Goal: Information Seeking & Learning: Learn about a topic

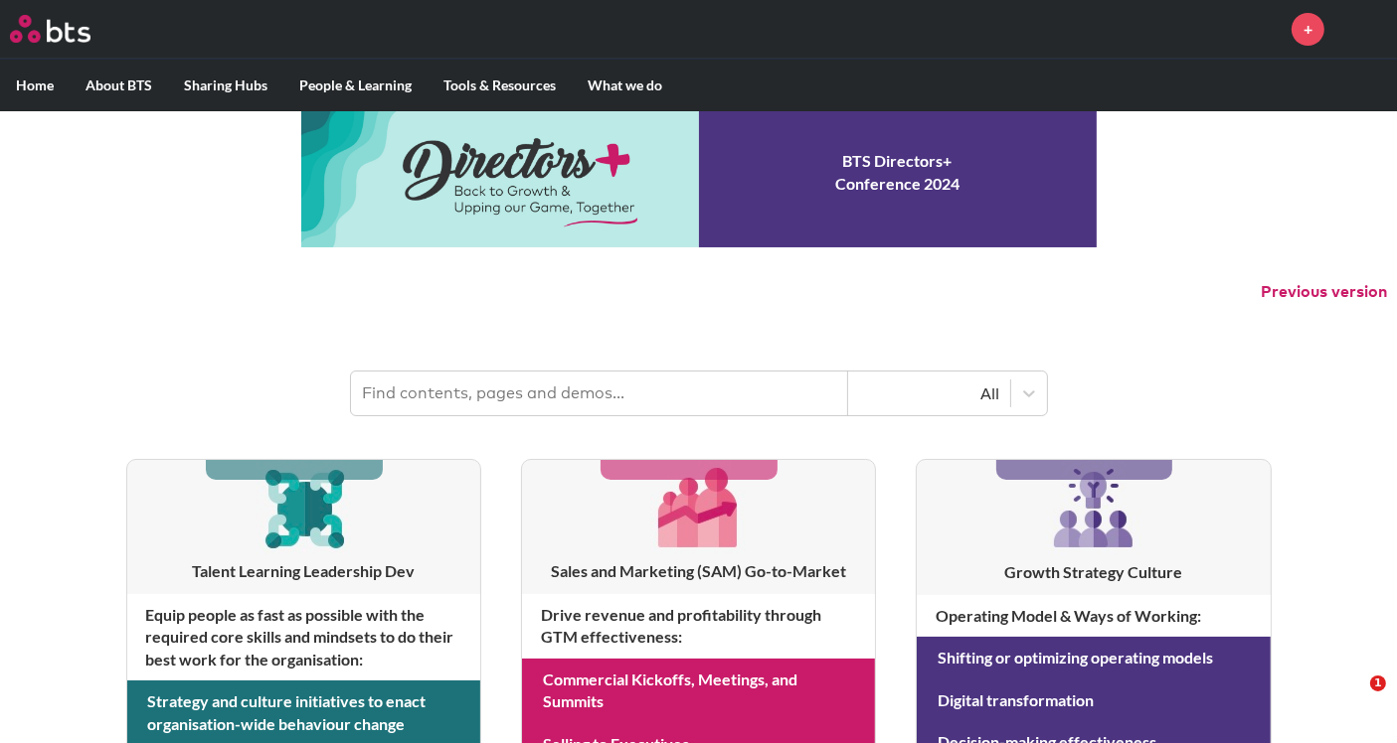
scroll to position [6, 0]
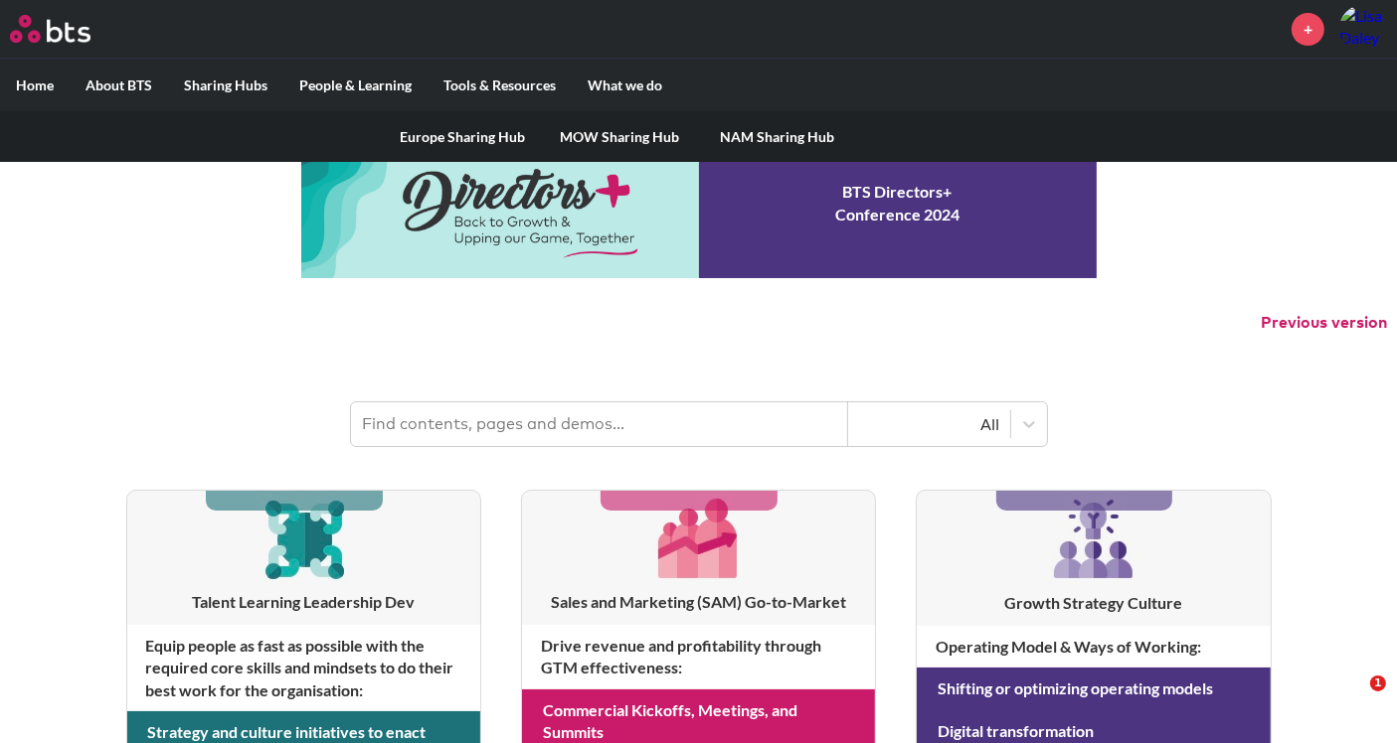
click at [204, 85] on label "Sharing Hubs" at bounding box center [225, 86] width 115 height 52
click at [0, 0] on input "Sharing Hubs" at bounding box center [0, 0] width 0 height 0
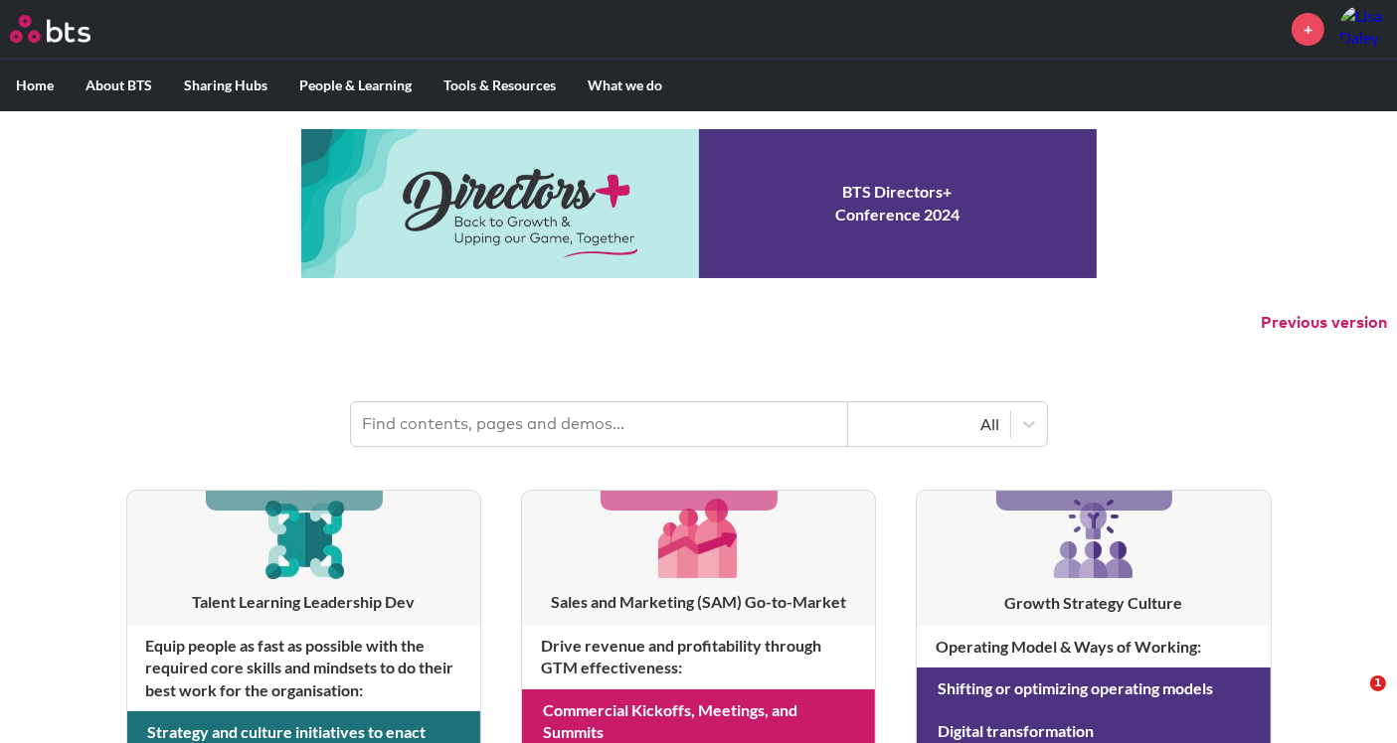
click at [1097, 90] on ul "Home About BTS Who we are How we work: Policies, Toolkits and Guidance Internal…" at bounding box center [698, 85] width 1397 height 53
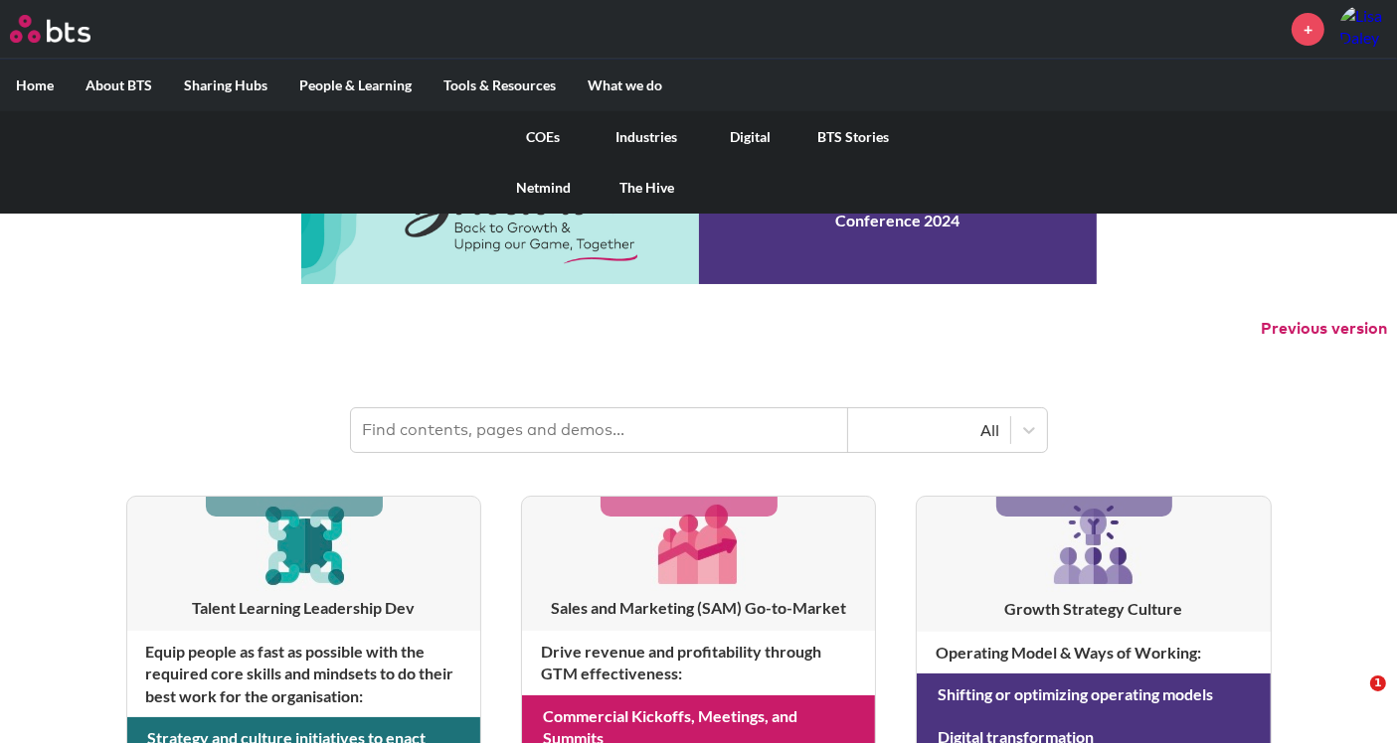
click at [586, 93] on label "What we do" at bounding box center [625, 86] width 106 height 52
click at [0, 0] on input "What we do" at bounding box center [0, 0] width 0 height 0
click at [636, 73] on label "What we do" at bounding box center [625, 86] width 106 height 52
click at [0, 0] on input "What we do" at bounding box center [0, 0] width 0 height 0
click at [627, 89] on label "What we do" at bounding box center [625, 86] width 106 height 52
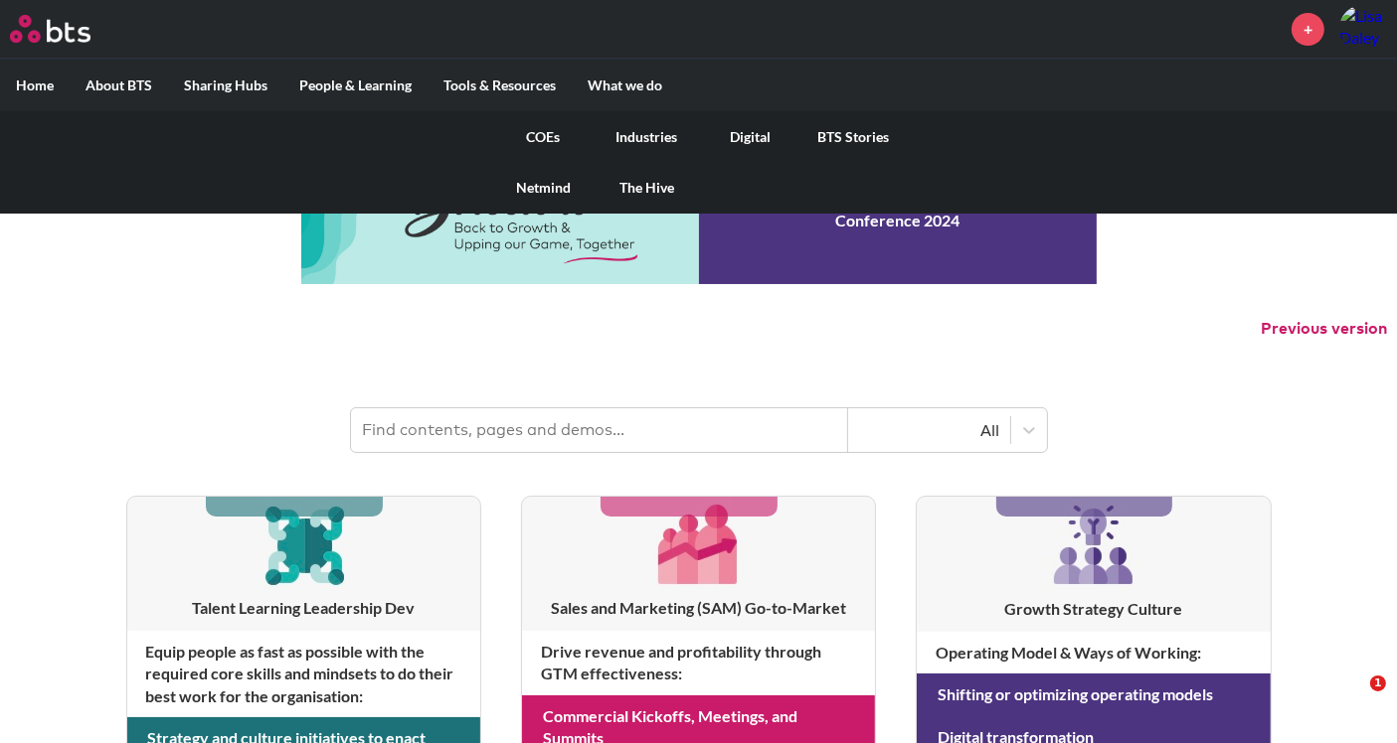
click at [0, 0] on input "What we do" at bounding box center [0, 0] width 0 height 0
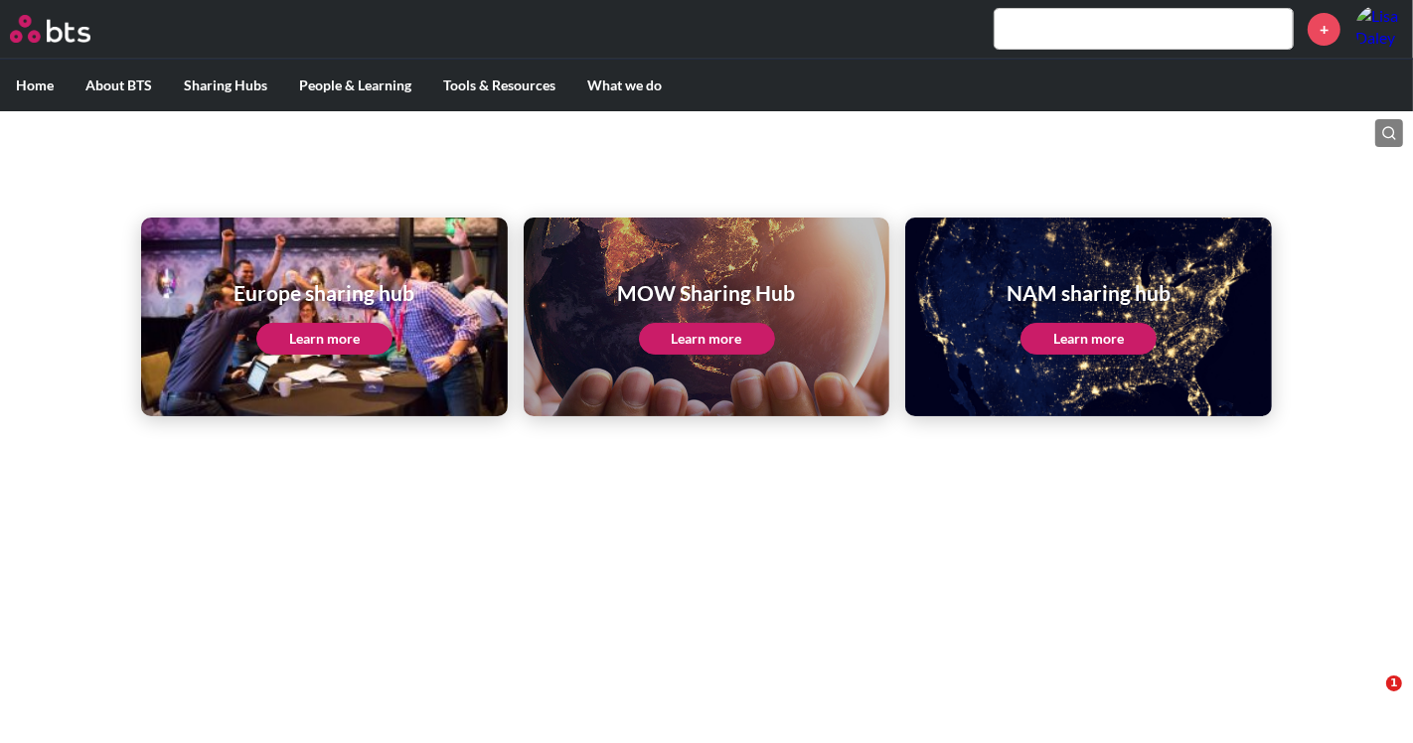
click at [1050, 333] on link "Learn more" at bounding box center [1089, 339] width 136 height 32
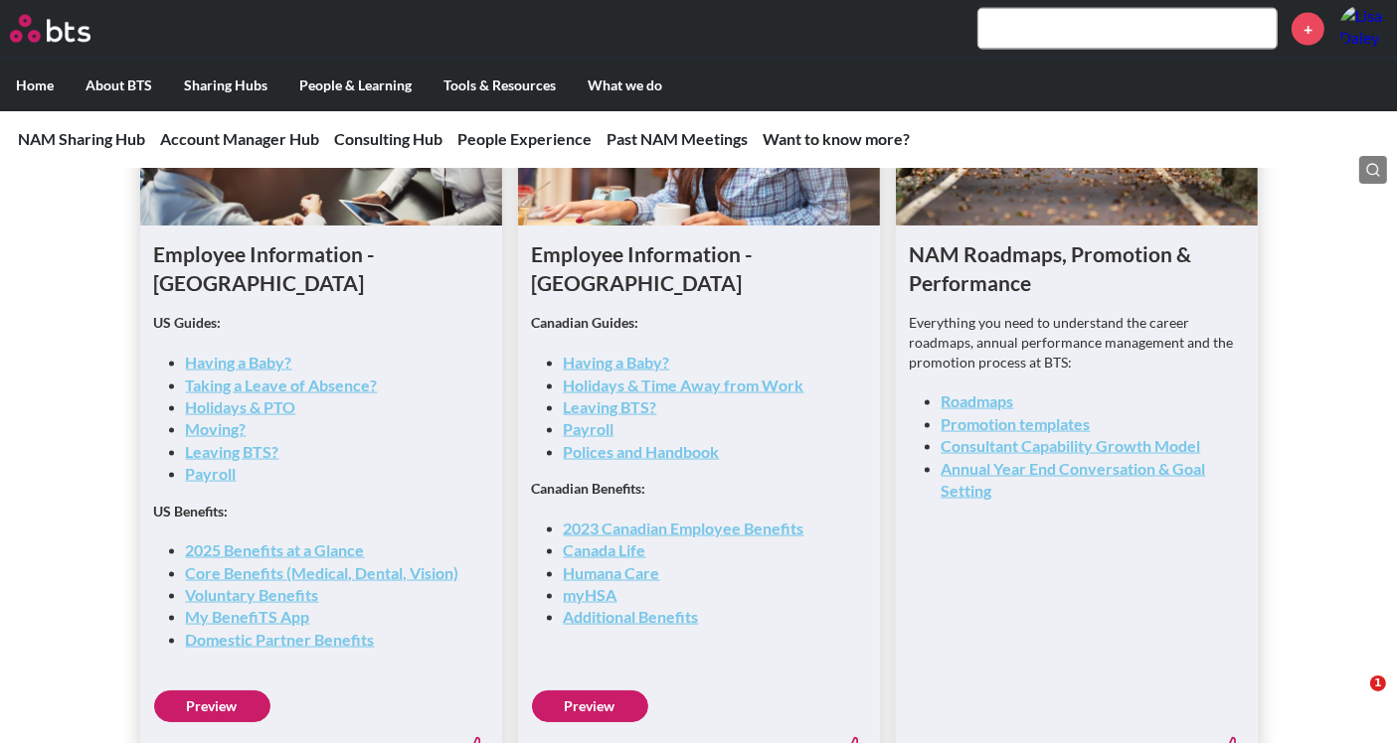
scroll to position [2977, 0]
click at [1041, 445] on link "Consultant Capability Growth Model" at bounding box center [1070, 444] width 259 height 19
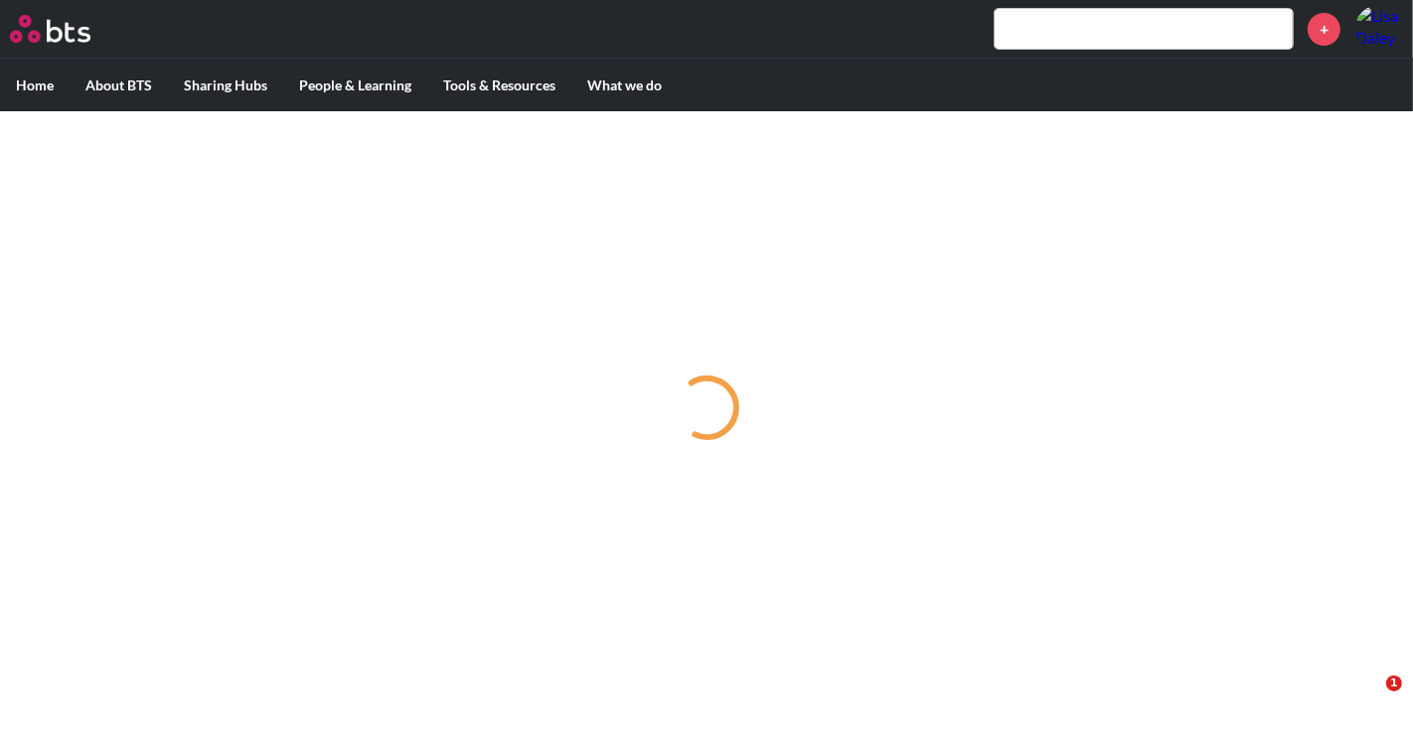
click at [1049, 40] on input "text" at bounding box center [1144, 29] width 298 height 40
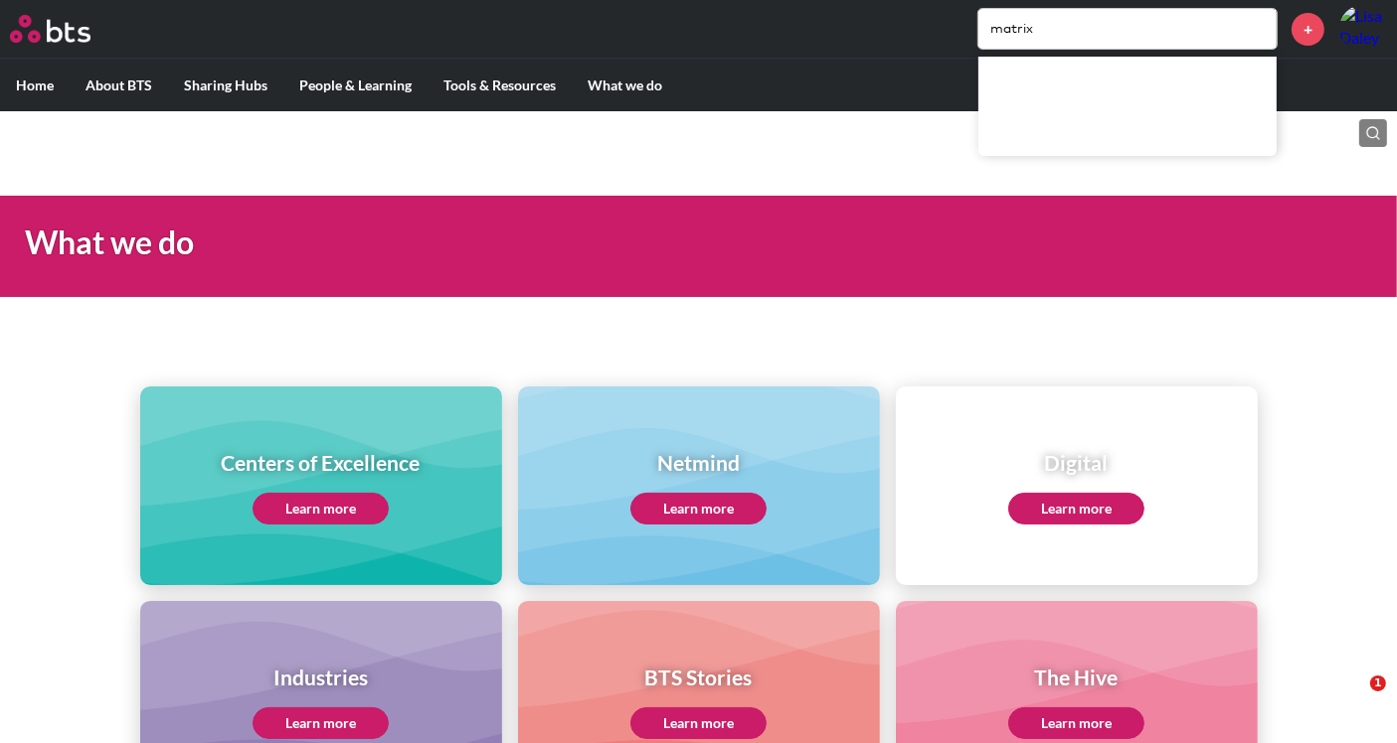
type input "matrix"
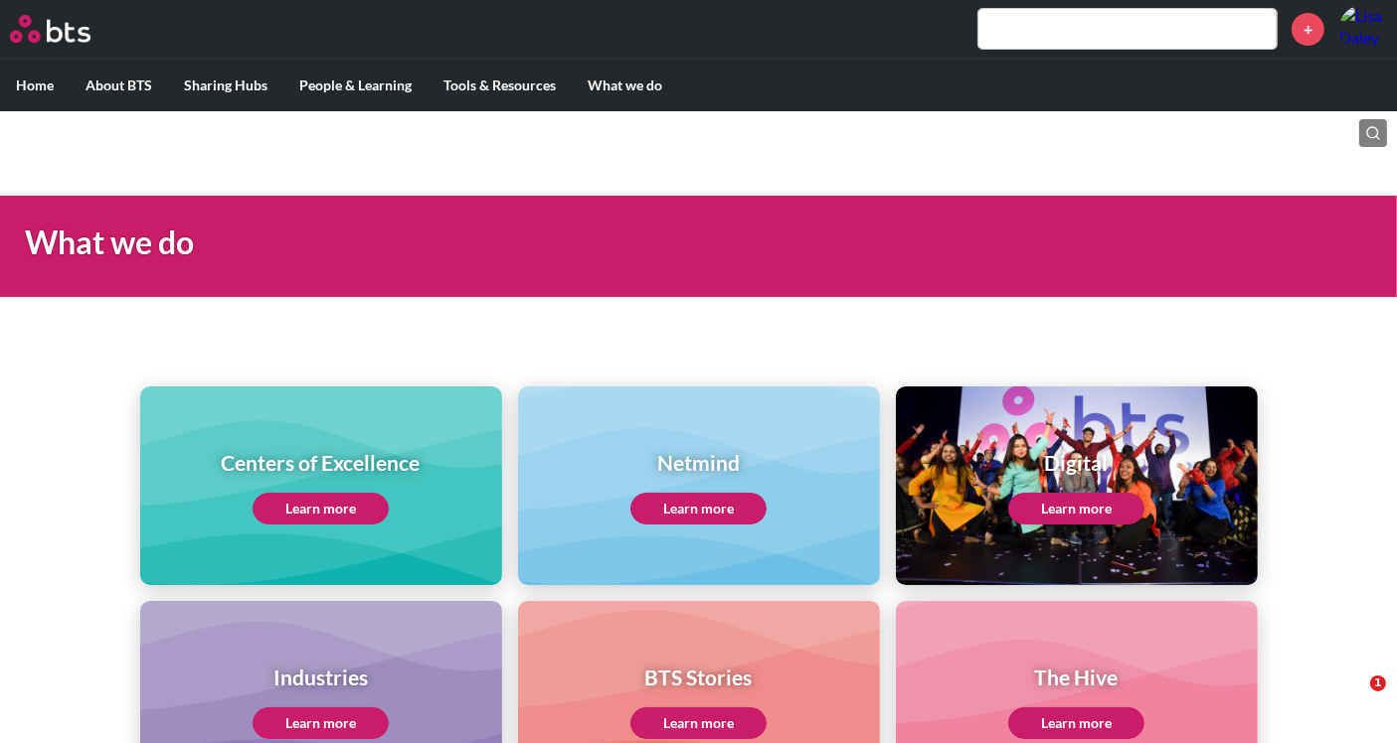
click at [1090, 38] on input "text" at bounding box center [1127, 29] width 298 height 40
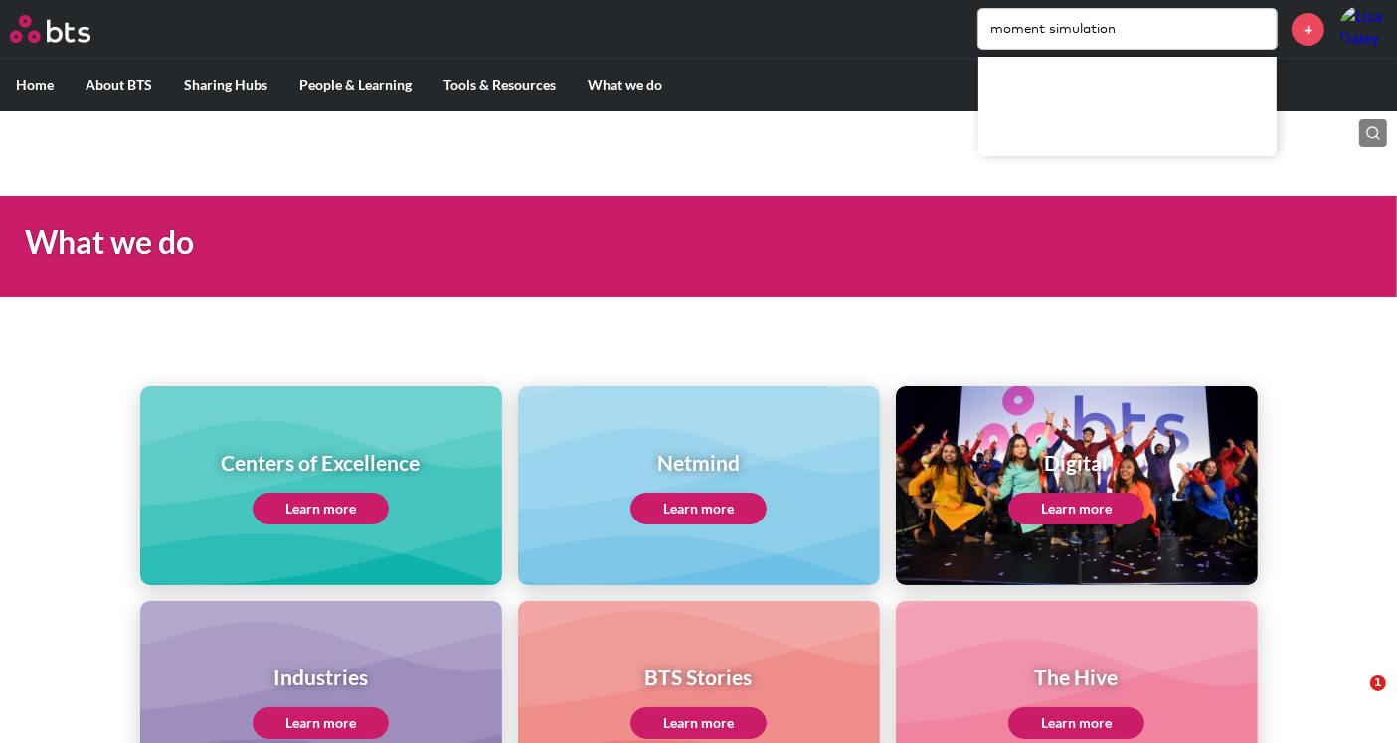
click at [1052, 28] on input "moment simulation" at bounding box center [1127, 29] width 298 height 40
click at [1113, 19] on input "moment simulation" at bounding box center [1127, 29] width 298 height 40
type input "moment based simulation"
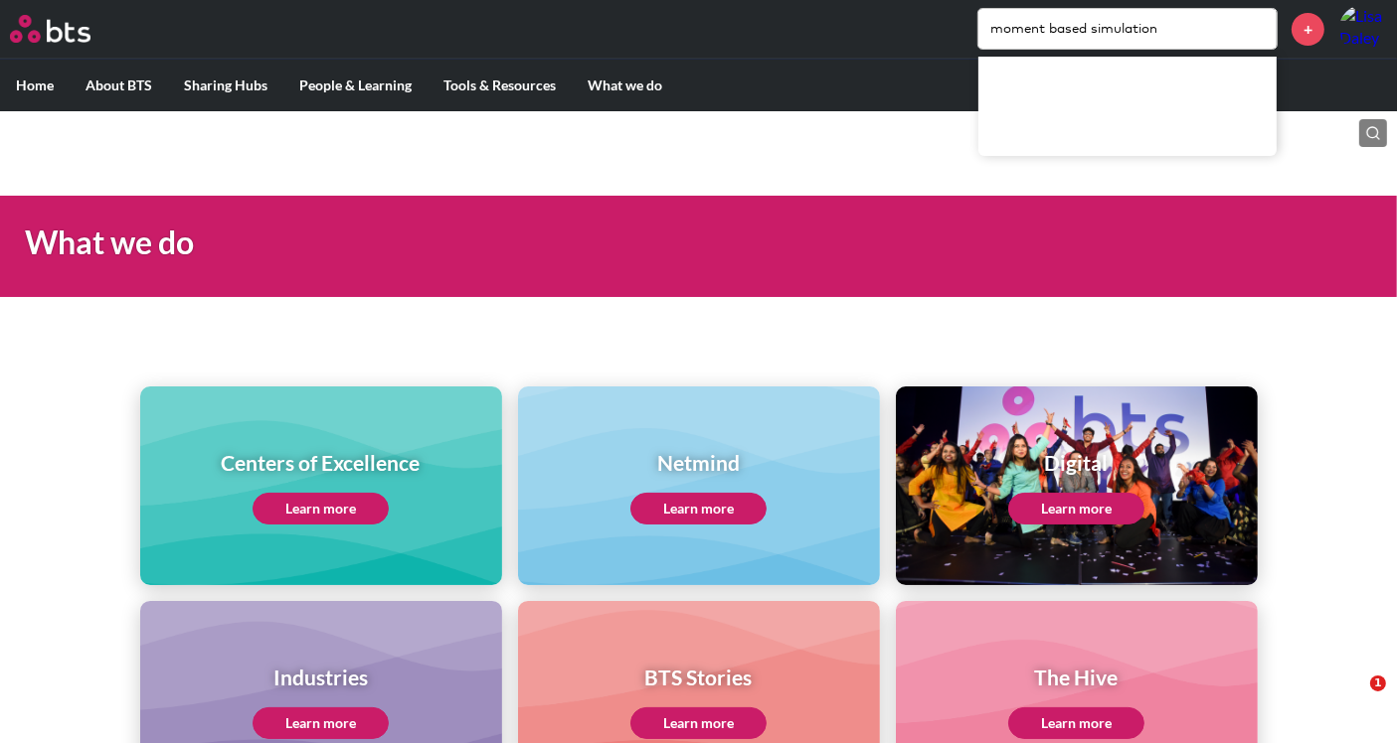
click at [855, 146] on main "What we do Centers of Excellence Learn more Netmind Learn more Digital Learn mo…" at bounding box center [698, 505] width 1397 height 789
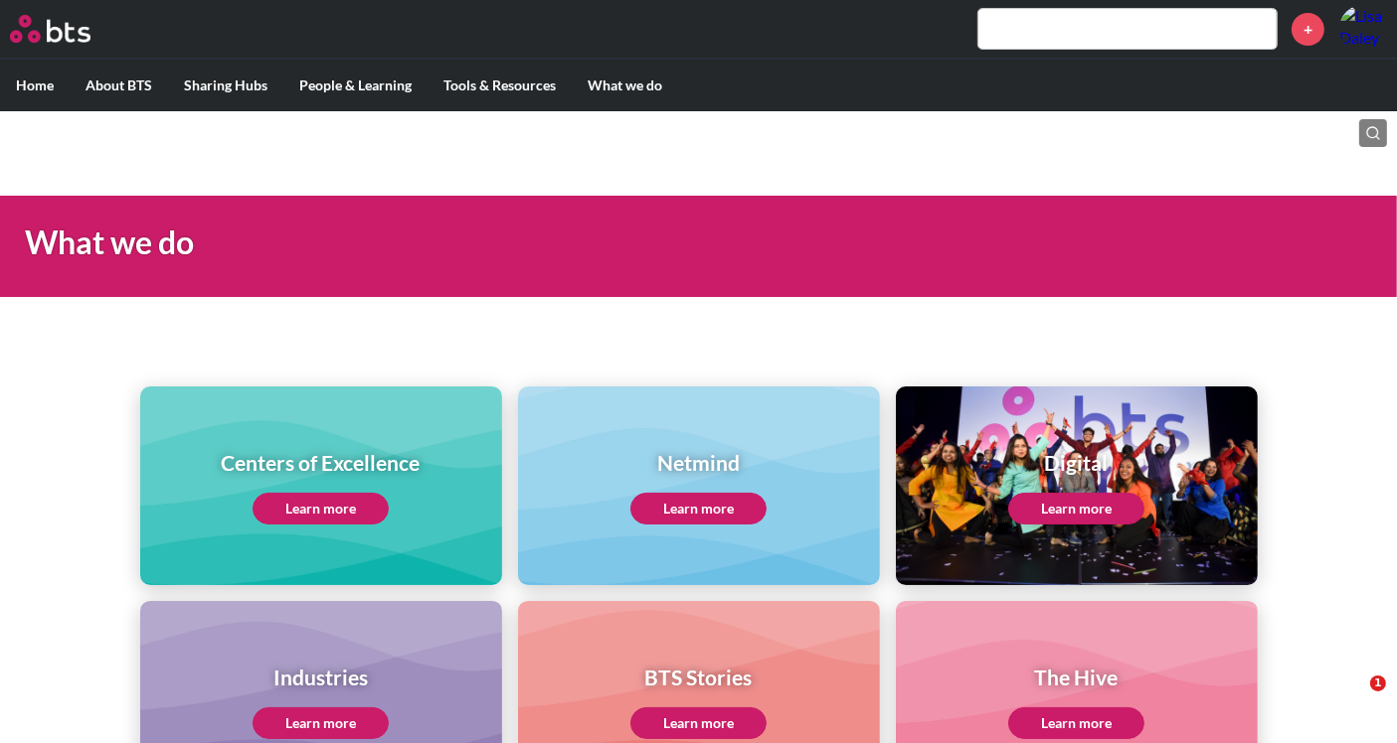
click at [1071, 24] on input "text" at bounding box center [1127, 29] width 298 height 40
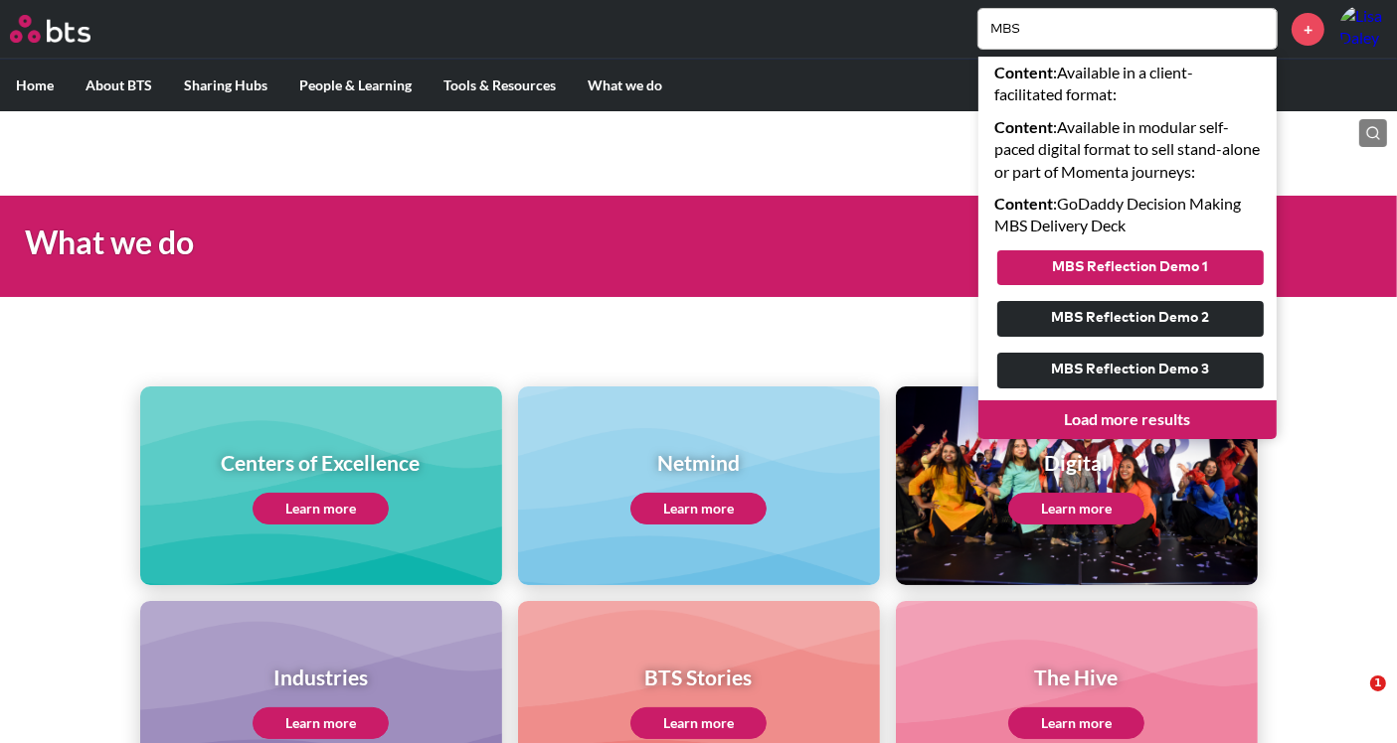
type input "MBS"
click at [1104, 271] on button "MBS Reflection Demo 1" at bounding box center [1130, 268] width 266 height 36
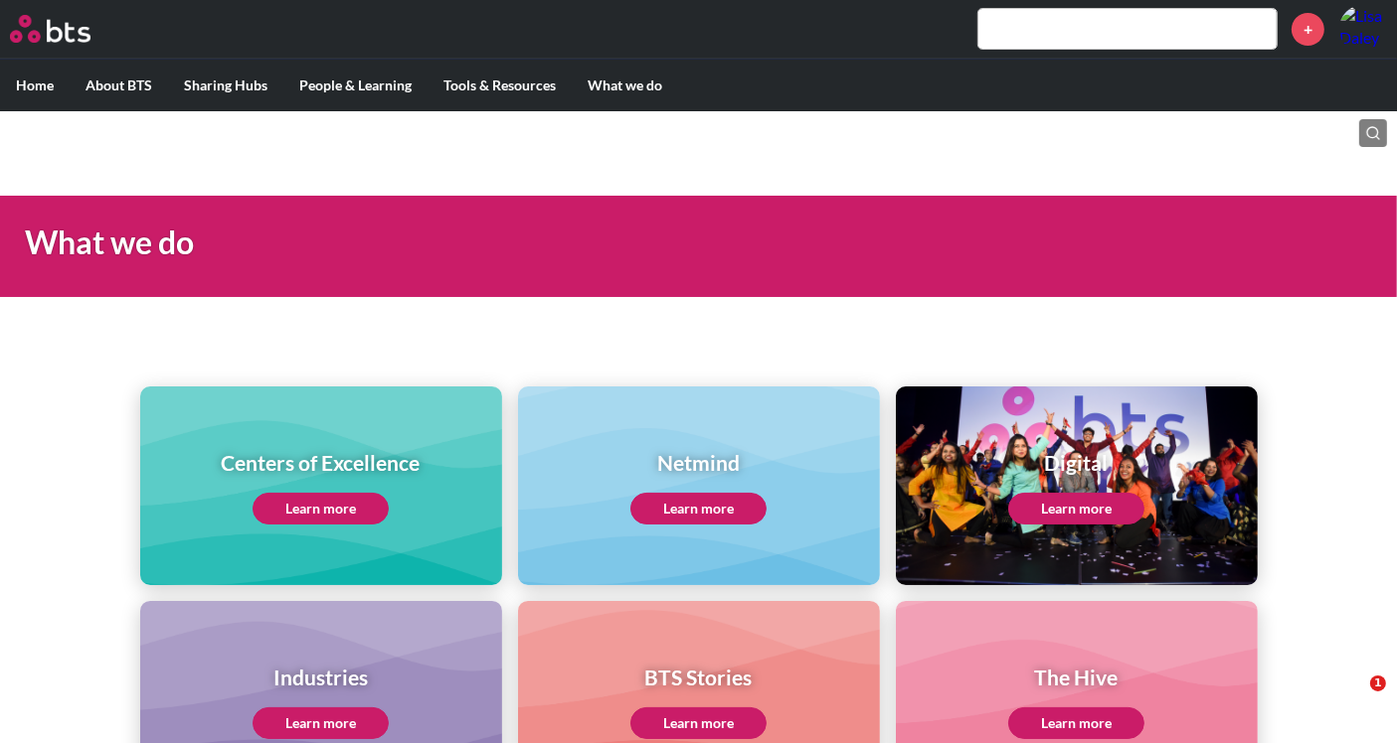
click at [1059, 38] on input "text" at bounding box center [1127, 29] width 298 height 40
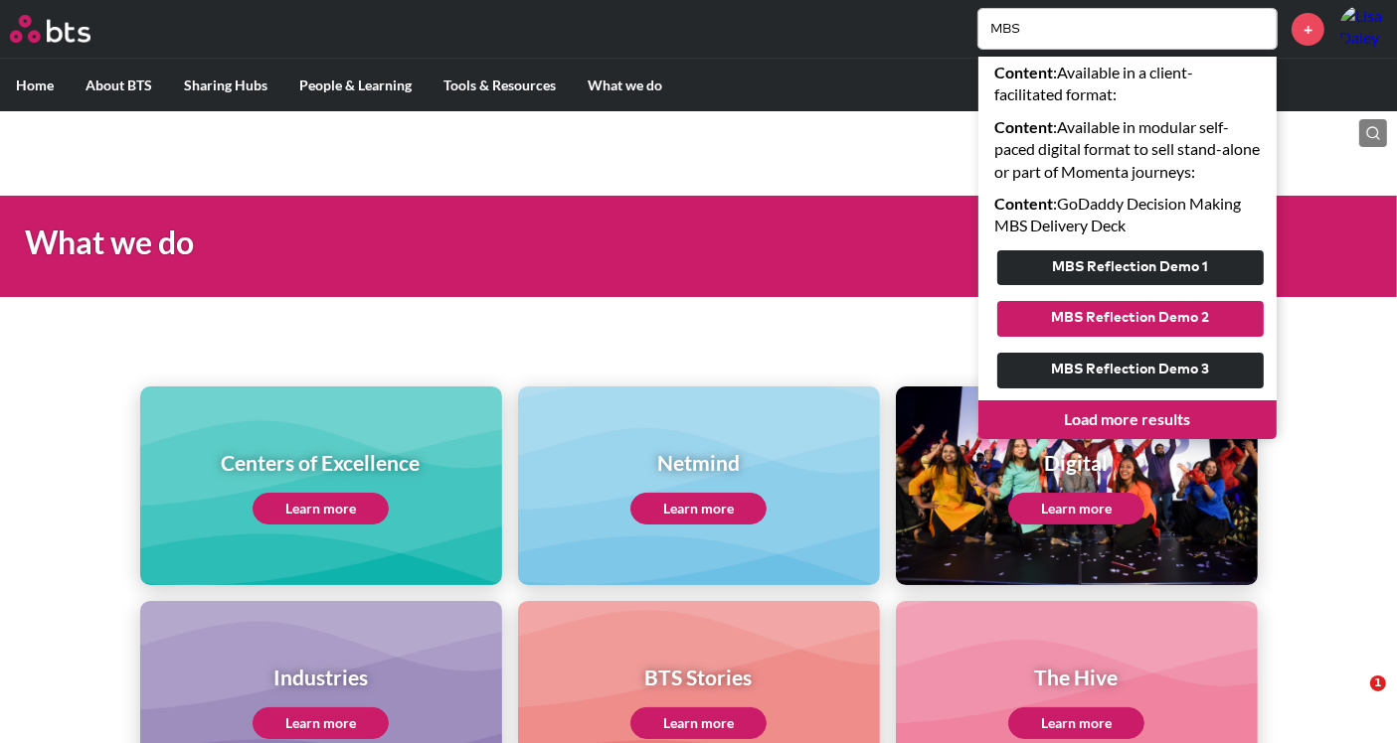
type input "MBS"
click at [1113, 325] on button "MBS Reflection Demo 2" at bounding box center [1130, 319] width 266 height 36
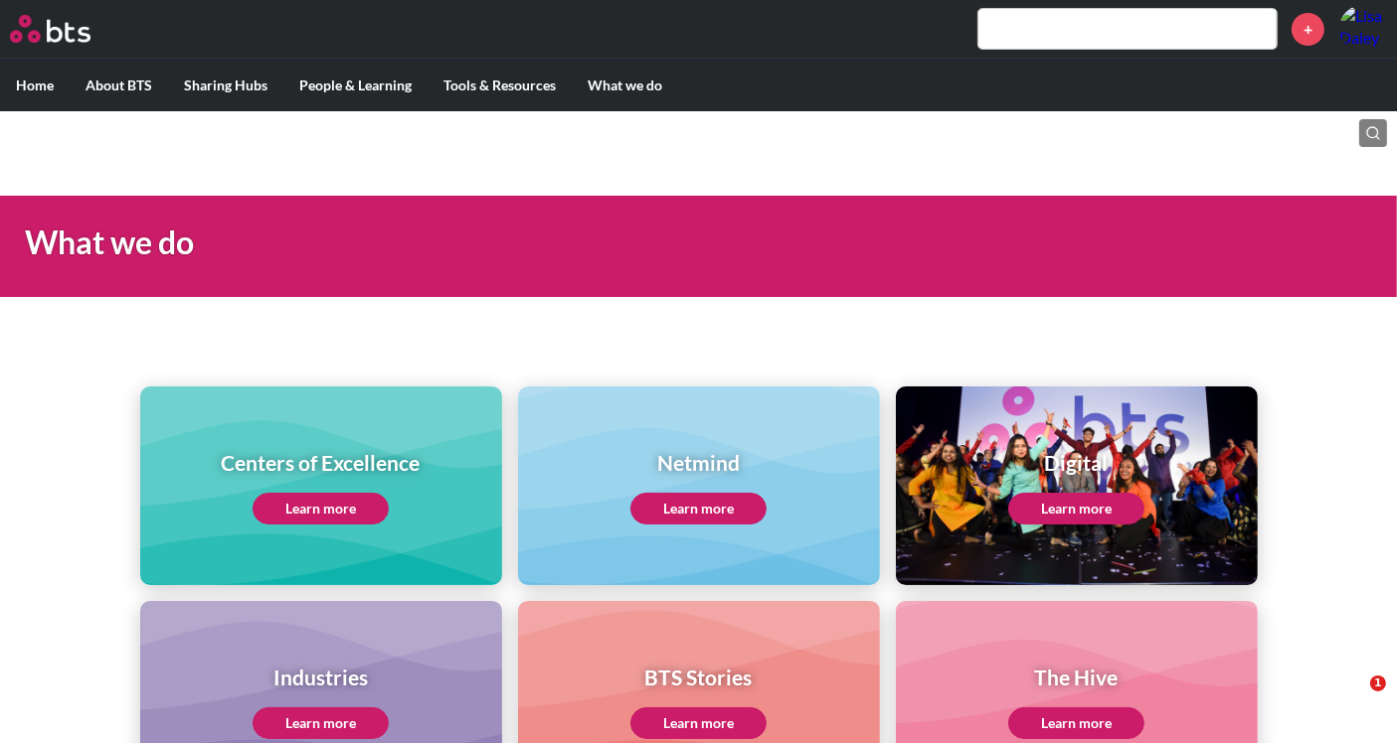
click at [1047, 24] on input "text" at bounding box center [1127, 29] width 298 height 40
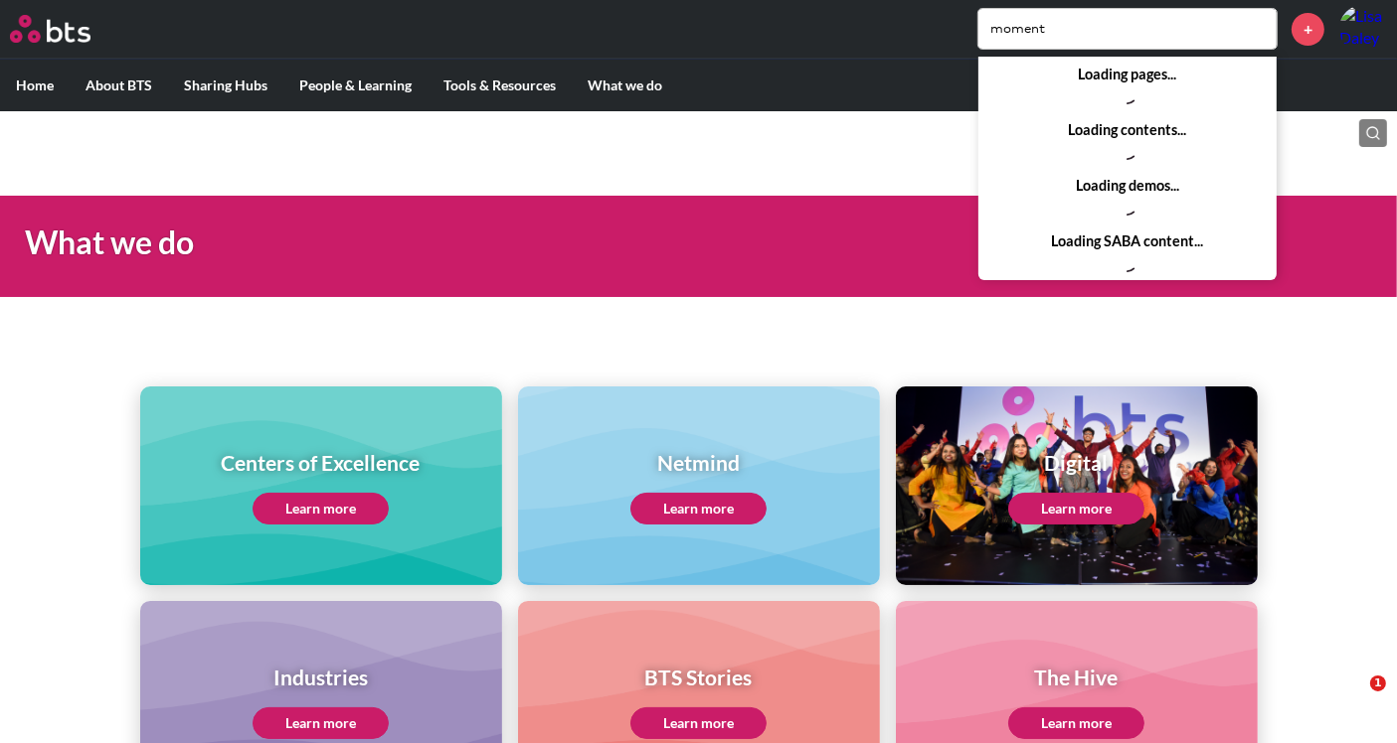
type input "moment"
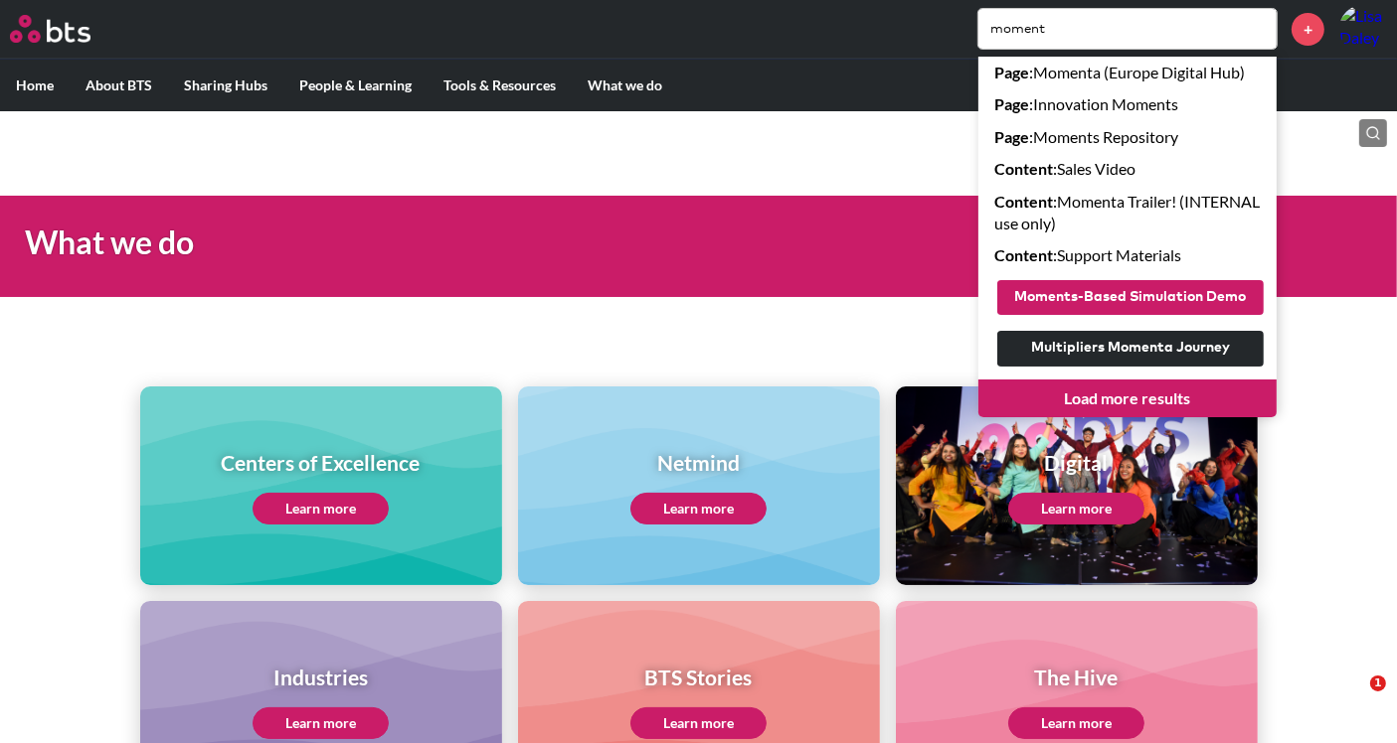
click at [1072, 305] on button "Moments-Based Simulation Demo" at bounding box center [1130, 298] width 266 height 36
